Goal: Check status: Check status

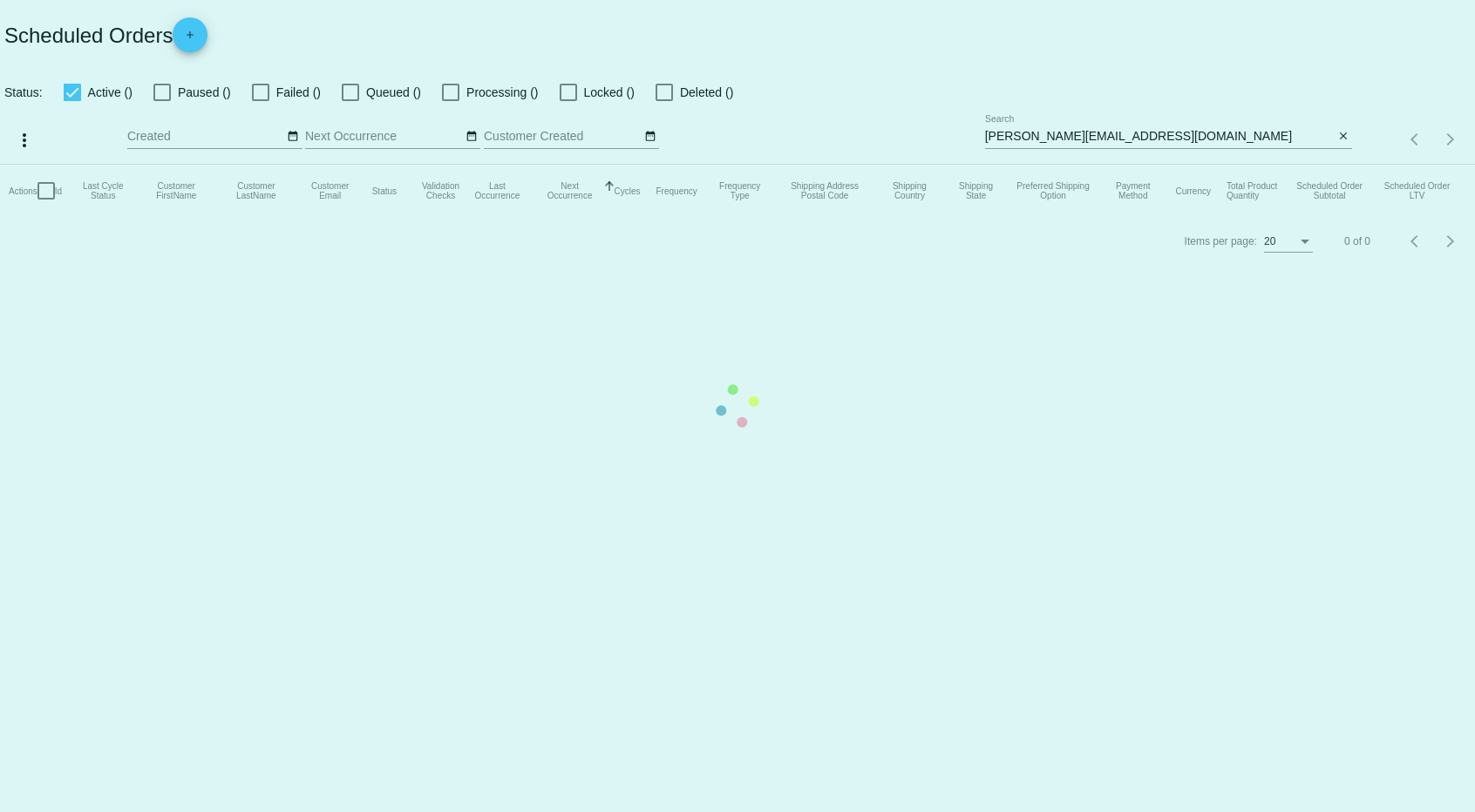
click at [1244, 165] on mat-table "Actions Id Last Cycle Status Customer FirstName Customer LastName Customer Emai…" at bounding box center [737, 191] width 1475 height 52
click at [1168, 140] on app-dashboard-scheduled-orders "Scheduled Orders add Status: Active () Paused () Failed () Queued () Processing…" at bounding box center [737, 133] width 1475 height 265
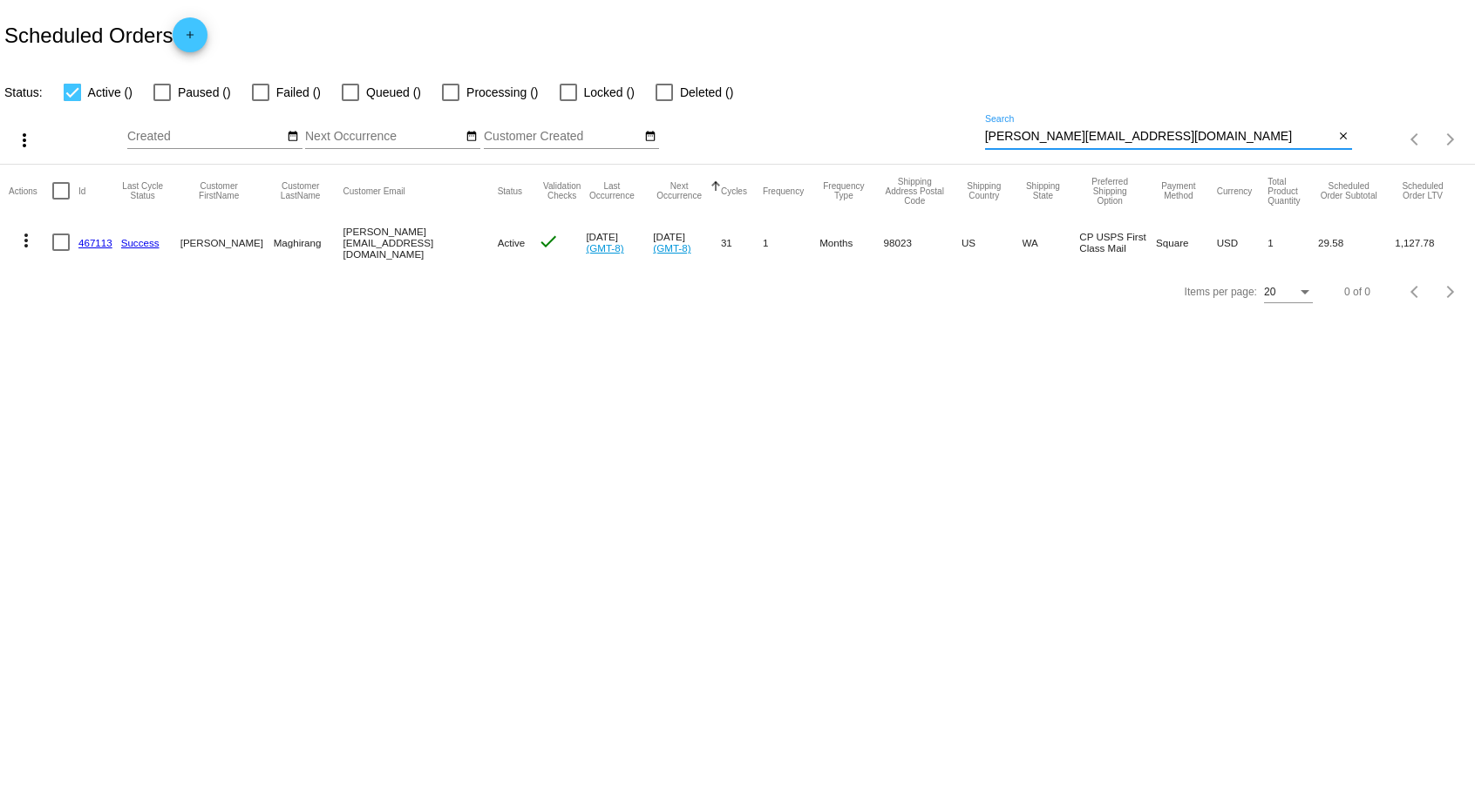
click at [1168, 140] on input "[PERSON_NAME][EMAIL_ADDRESS][DOMAIN_NAME]" at bounding box center [1160, 137] width 349 height 14
paste input "quinterocarlos15"
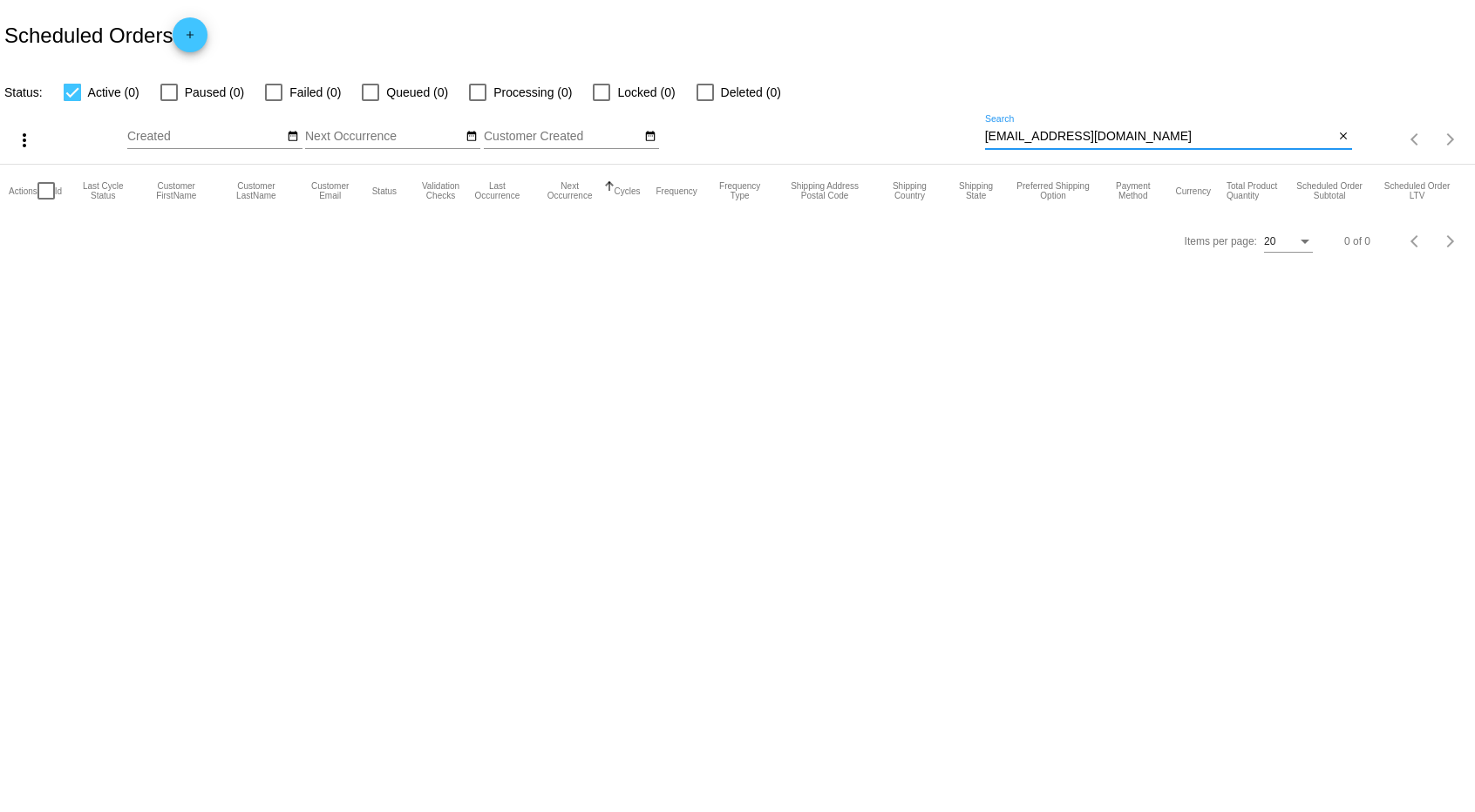
click at [1049, 120] on div "[EMAIL_ADDRESS][DOMAIN_NAME] Search" at bounding box center [1160, 132] width 349 height 34
click at [1038, 148] on div "[EMAIL_ADDRESS][DOMAIN_NAME] Search" at bounding box center [1160, 132] width 349 height 34
click at [1045, 136] on input "[EMAIL_ADDRESS][DOMAIN_NAME]" at bounding box center [1160, 137] width 349 height 14
click at [1045, 135] on input "[EMAIL_ADDRESS][DOMAIN_NAME]" at bounding box center [1160, 137] width 349 height 14
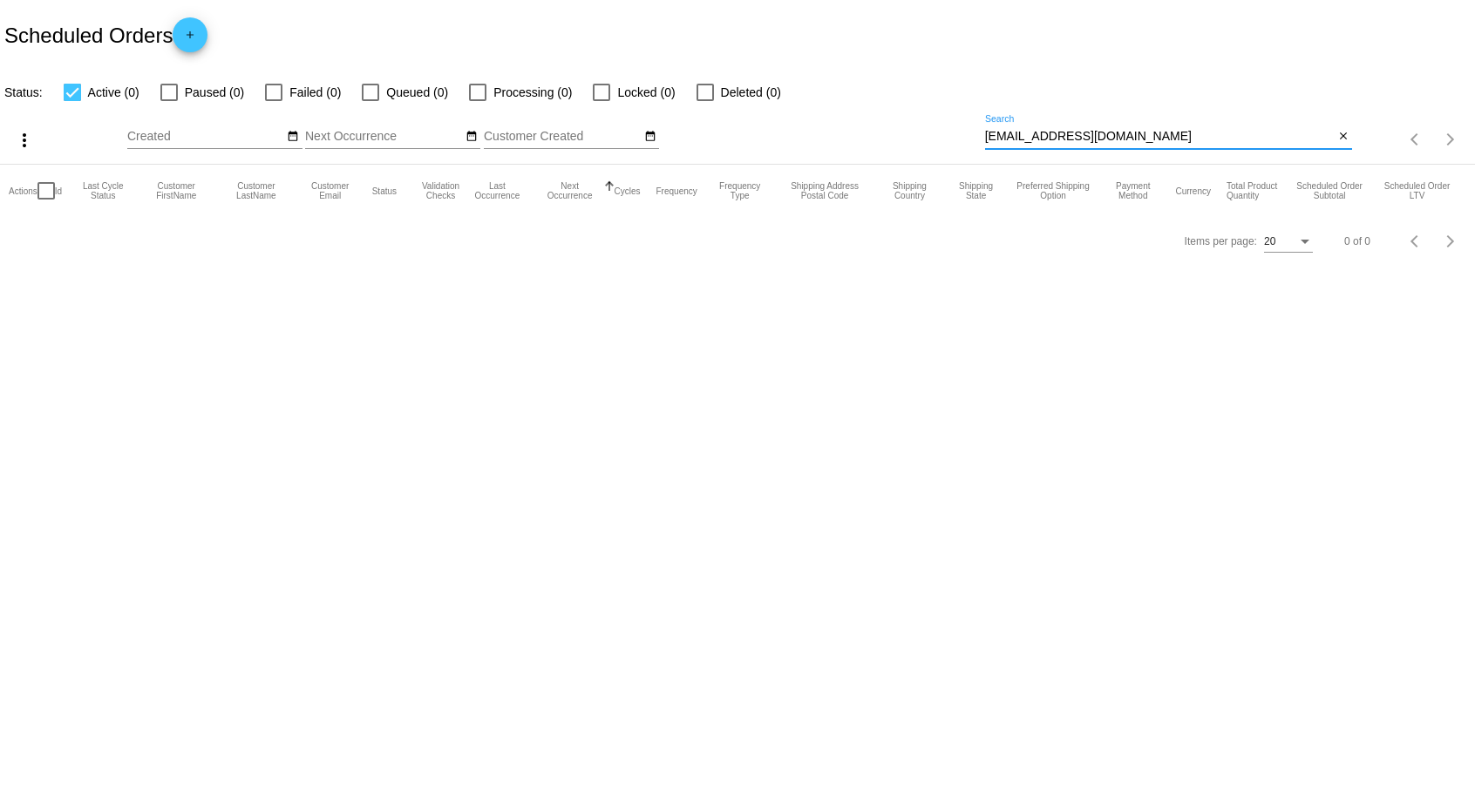
click at [1045, 135] on input "[EMAIL_ADDRESS][DOMAIN_NAME]" at bounding box center [1160, 137] width 349 height 14
paste input "816179"
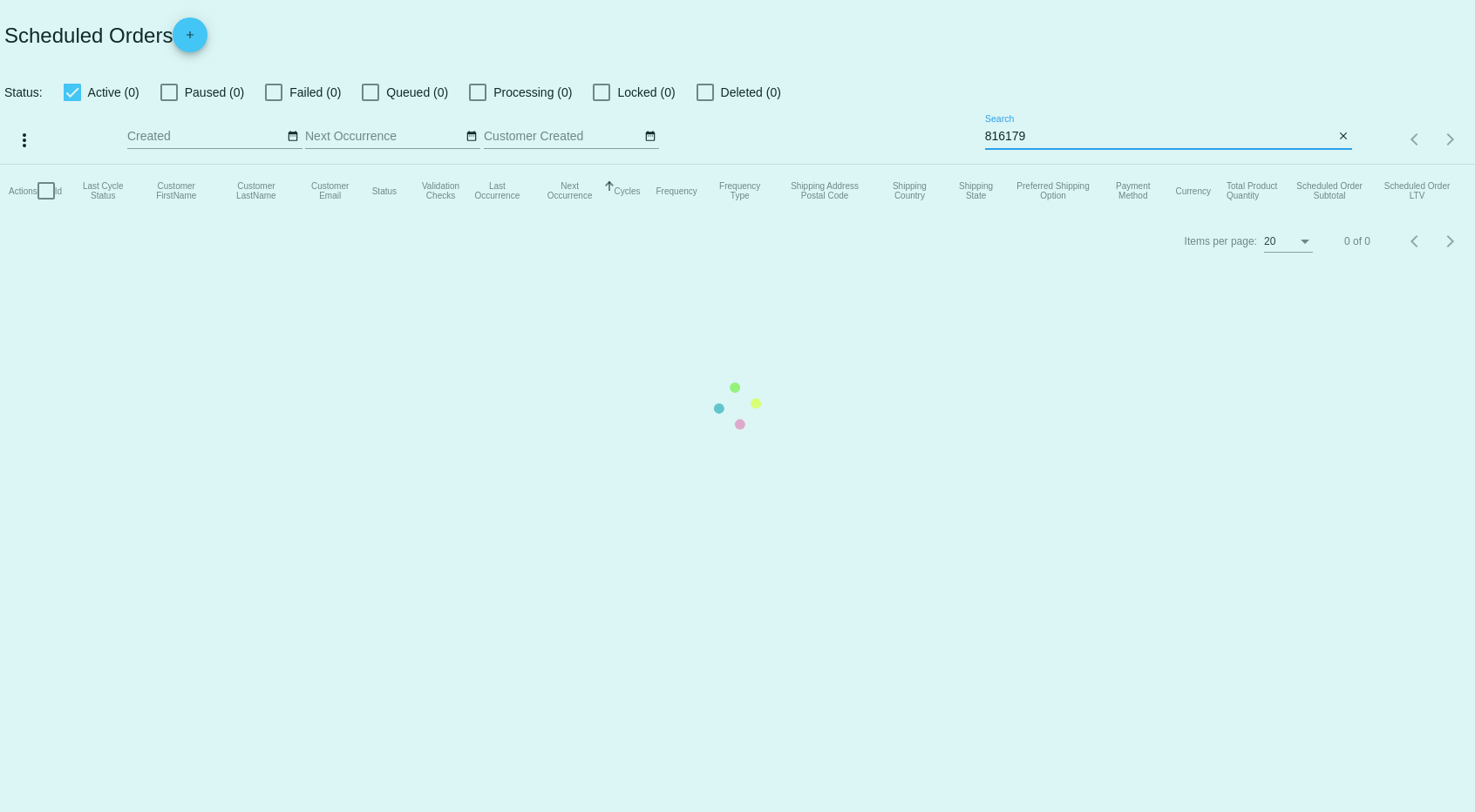
type input "816179"
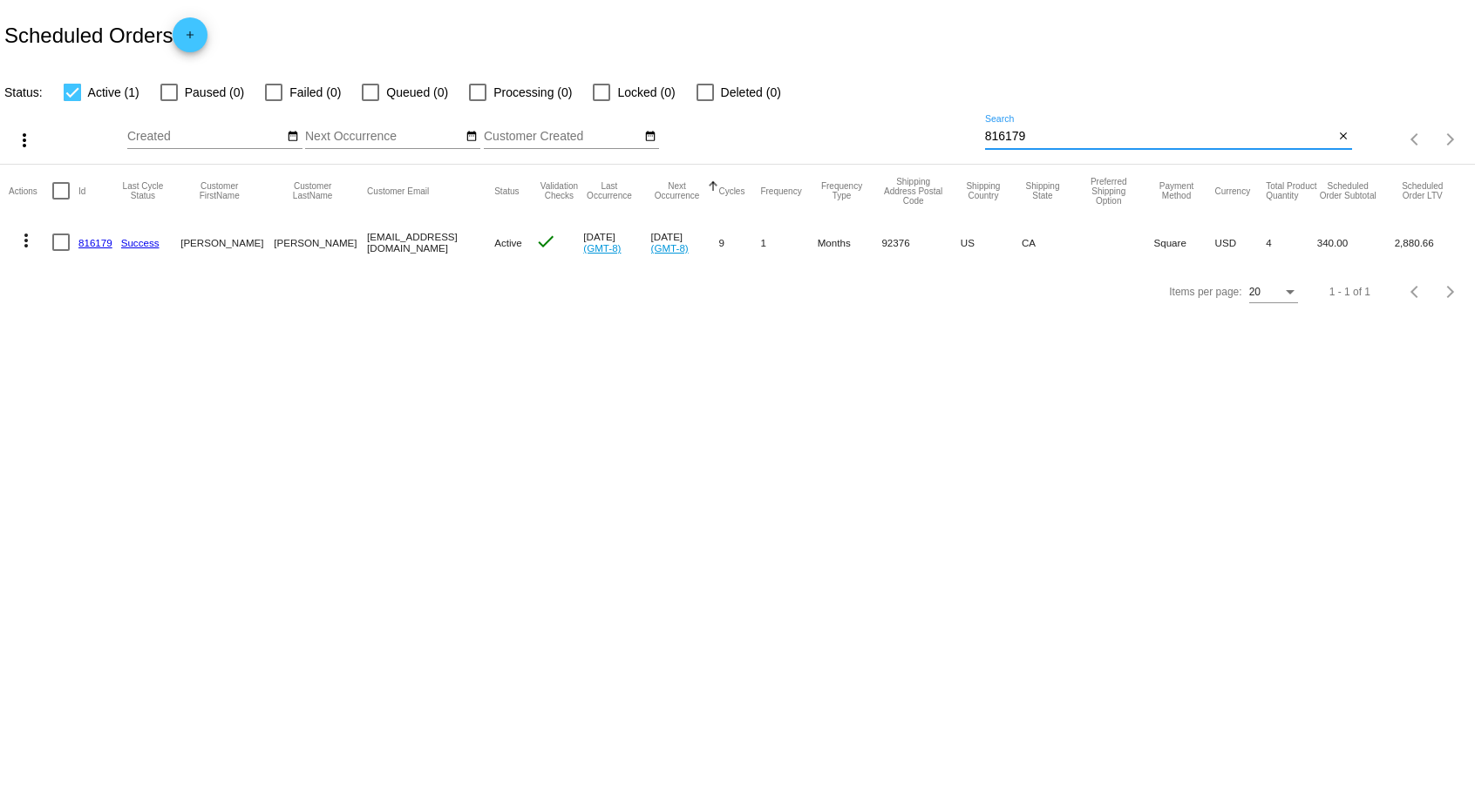
click at [92, 244] on link "816179" at bounding box center [95, 243] width 34 height 11
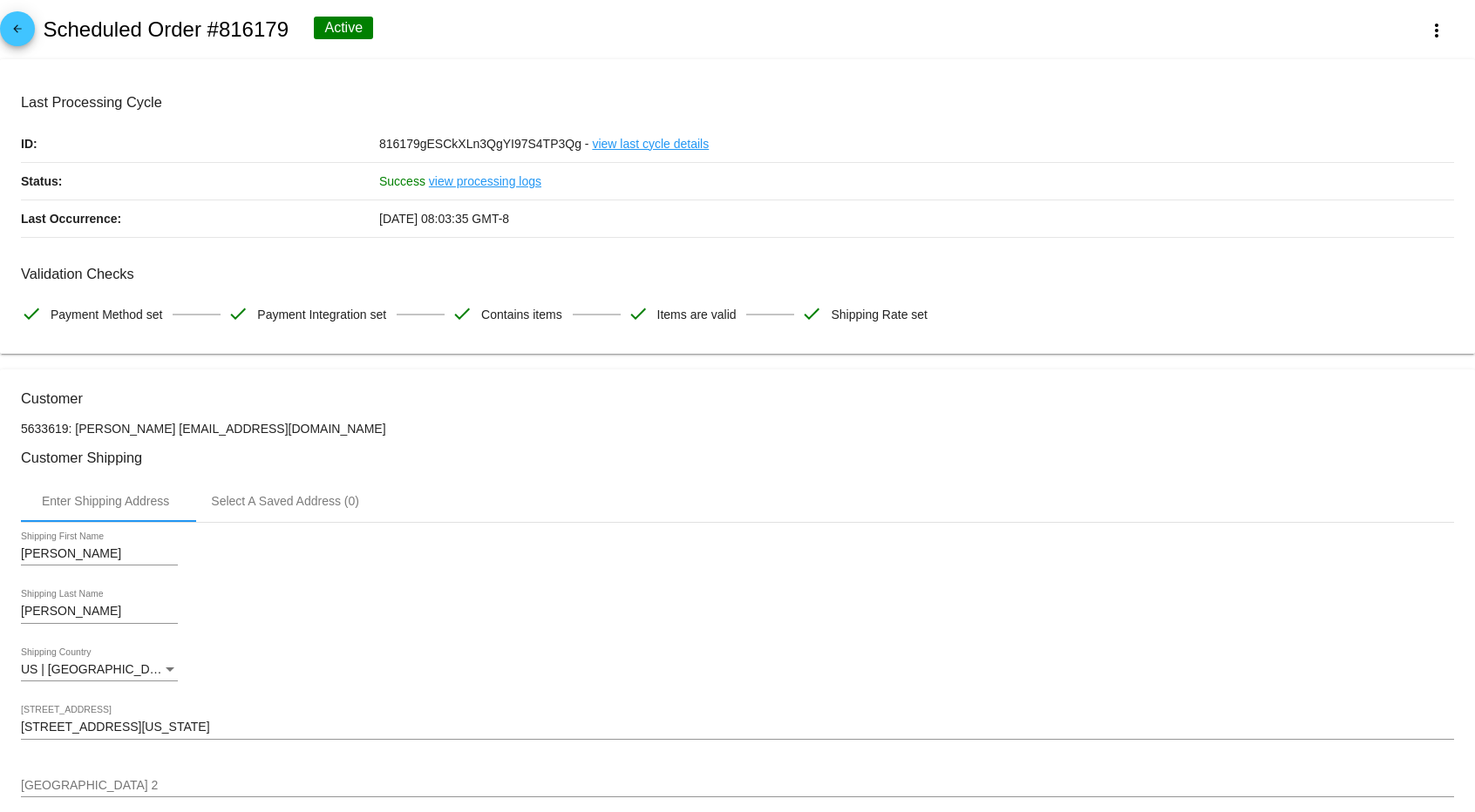
drag, startPoint x: 314, startPoint y: 430, endPoint x: 163, endPoint y: 433, distance: 151.0
click at [163, 433] on p "5633619: [PERSON_NAME] [EMAIL_ADDRESS][DOMAIN_NAME]" at bounding box center [737, 429] width 1433 height 14
copy p "[EMAIL_ADDRESS][DOMAIN_NAME]"
